Goal: Task Accomplishment & Management: Manage account settings

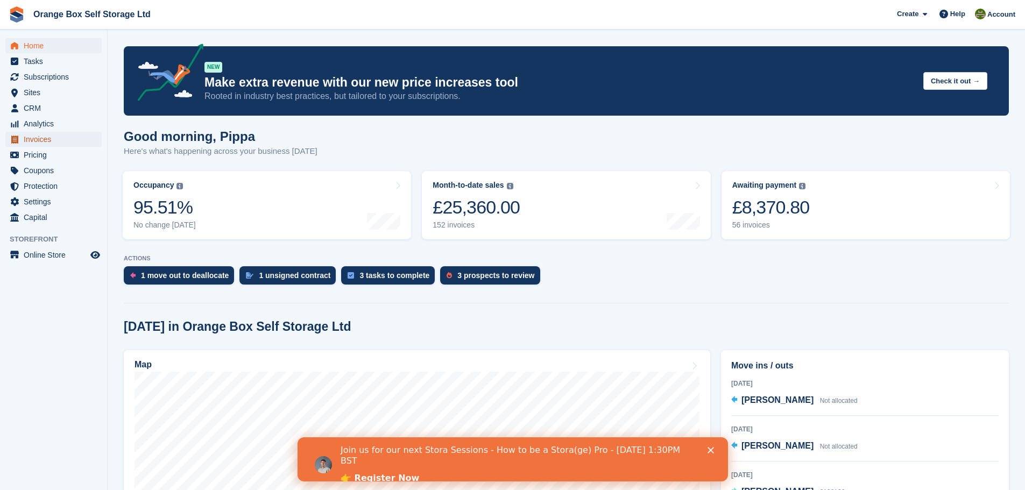
click at [50, 142] on span "Invoices" at bounding box center [56, 139] width 65 height 15
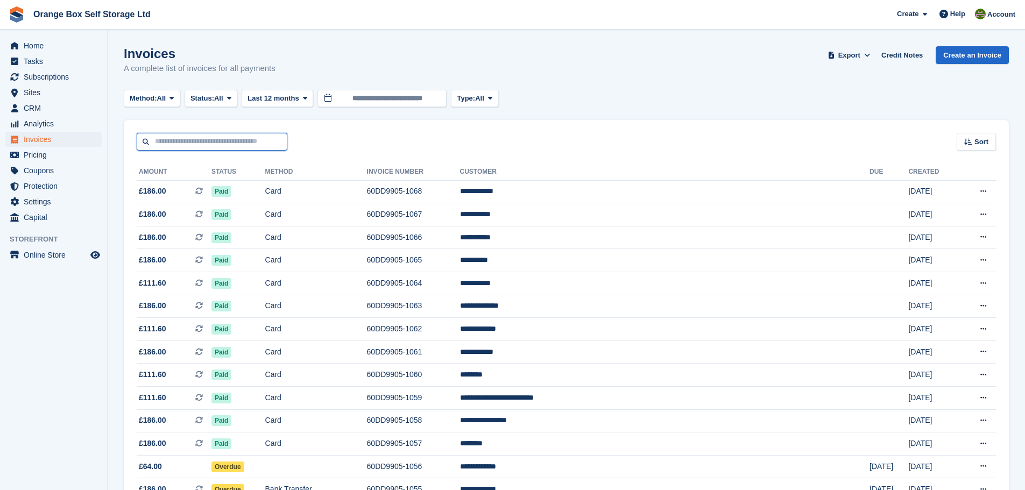
click at [232, 147] on input "text" at bounding box center [212, 142] width 151 height 18
type input "*****"
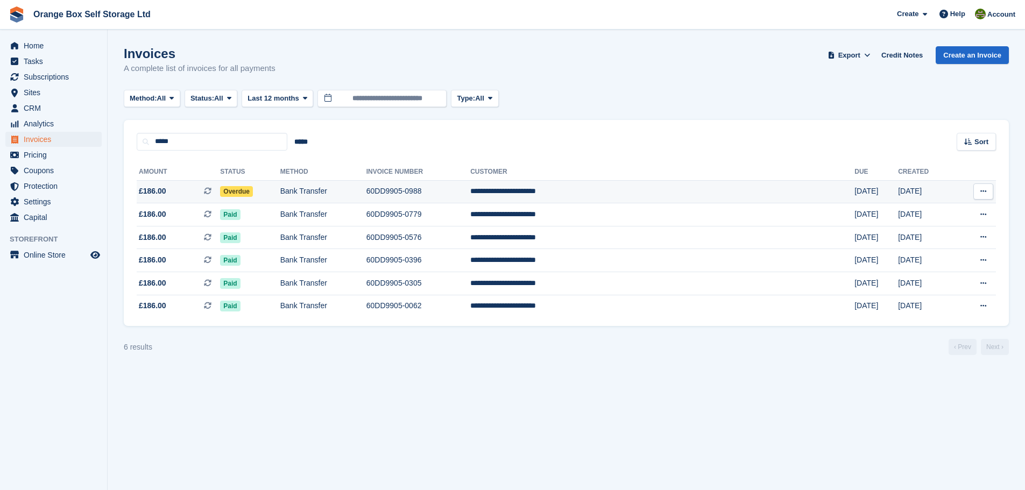
click at [366, 187] on td "Bank Transfer" at bounding box center [323, 191] width 86 height 23
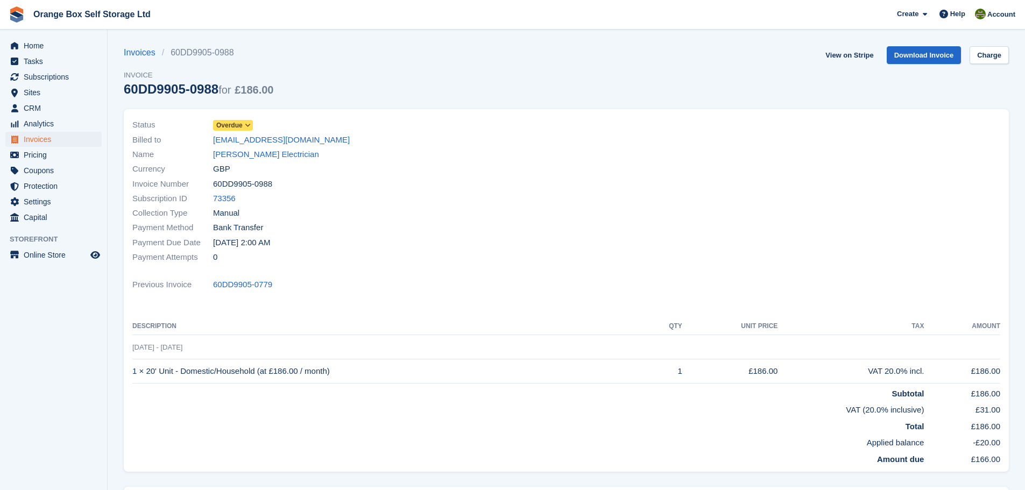
click at [246, 123] on icon at bounding box center [248, 125] width 6 height 6
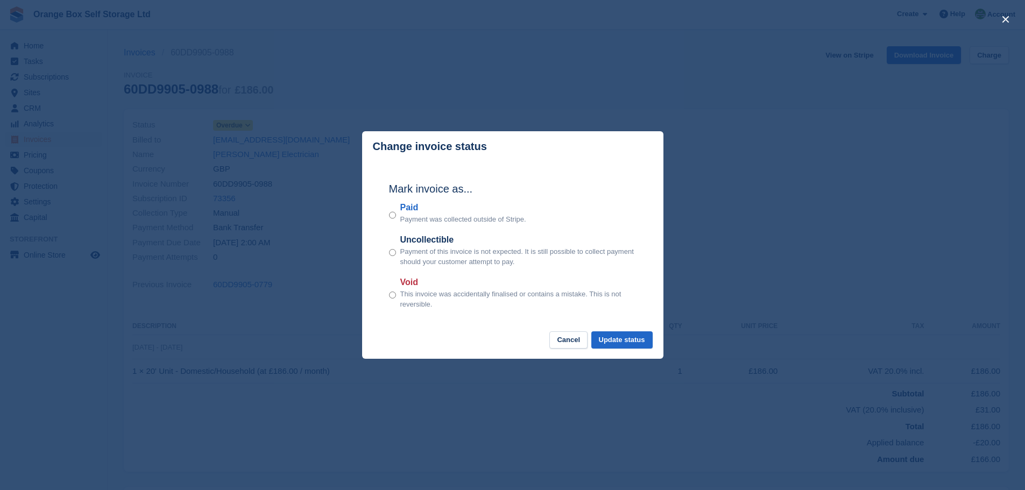
click at [400, 207] on label "Paid" at bounding box center [463, 207] width 126 height 13
click at [612, 337] on button "Update status" at bounding box center [621, 340] width 61 height 18
